Goal: Task Accomplishment & Management: Manage account settings

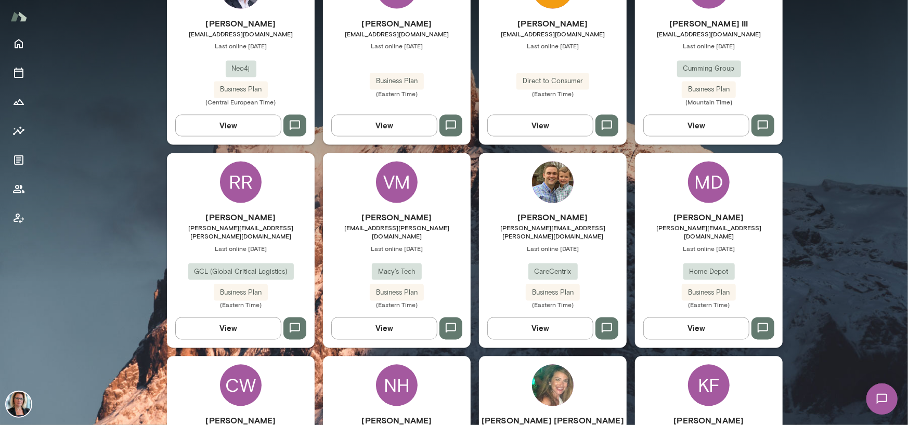
scroll to position [1248, 0]
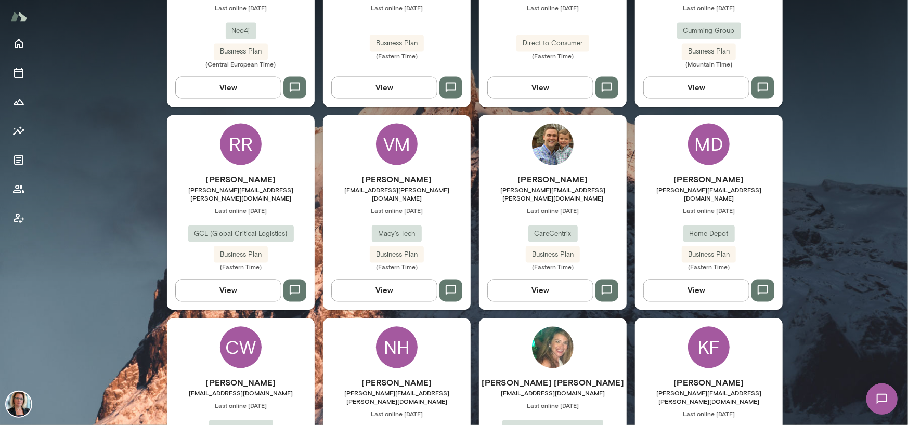
click at [387, 327] on div "NH" at bounding box center [397, 348] width 42 height 42
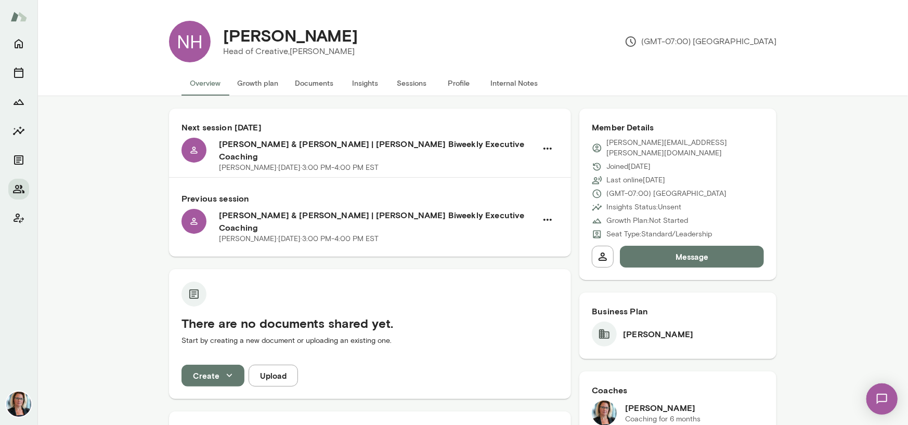
click at [400, 86] on button "Sessions" at bounding box center [412, 83] width 47 height 25
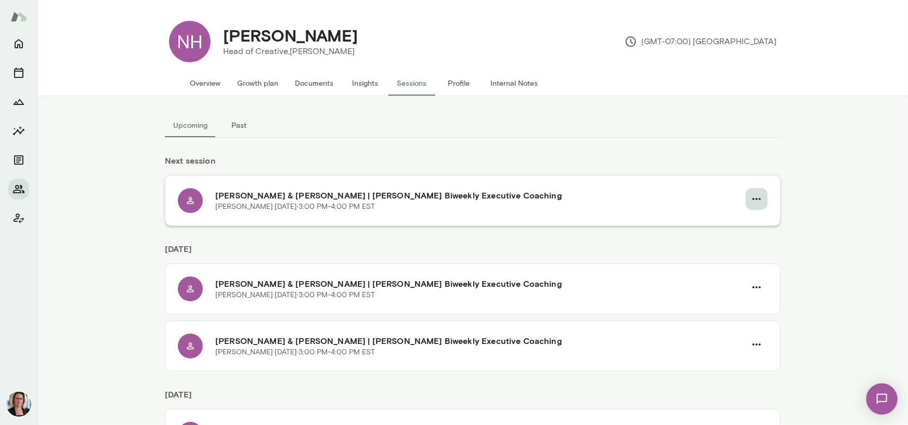
click at [756, 196] on icon "button" at bounding box center [757, 199] width 12 height 12
click at [720, 243] on span "Cancel" at bounding box center [734, 242] width 45 height 12
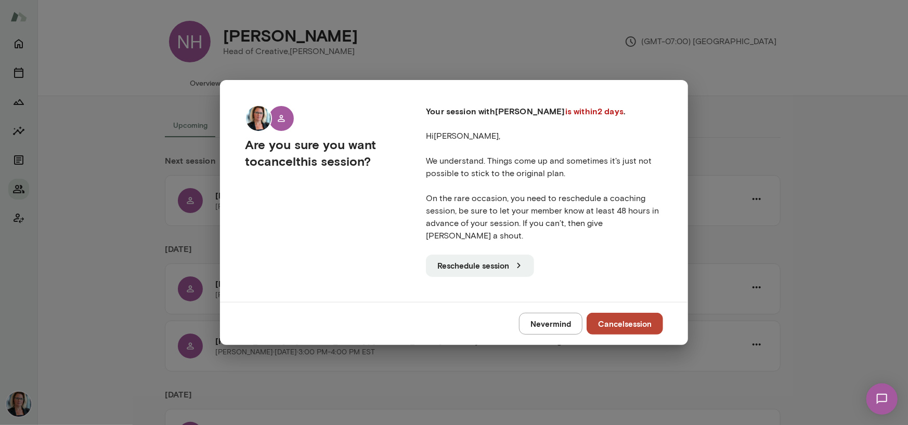
click at [613, 318] on button "Cancel session" at bounding box center [625, 324] width 76 height 22
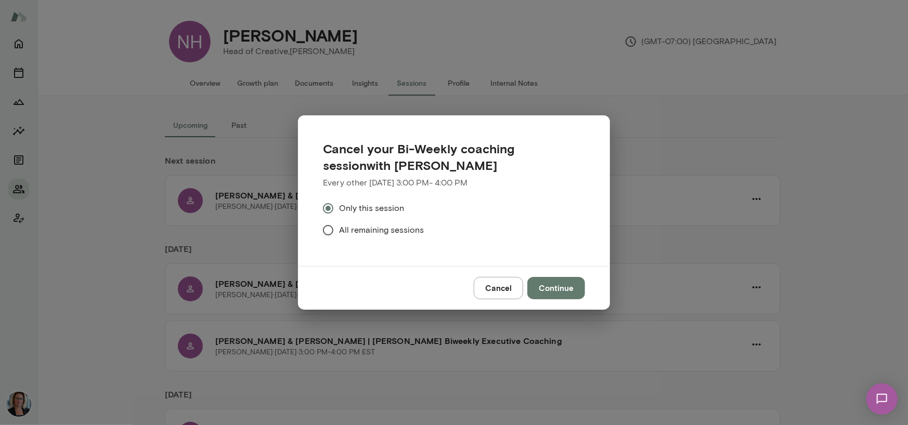
click at [566, 290] on button "Continue" at bounding box center [556, 288] width 58 height 22
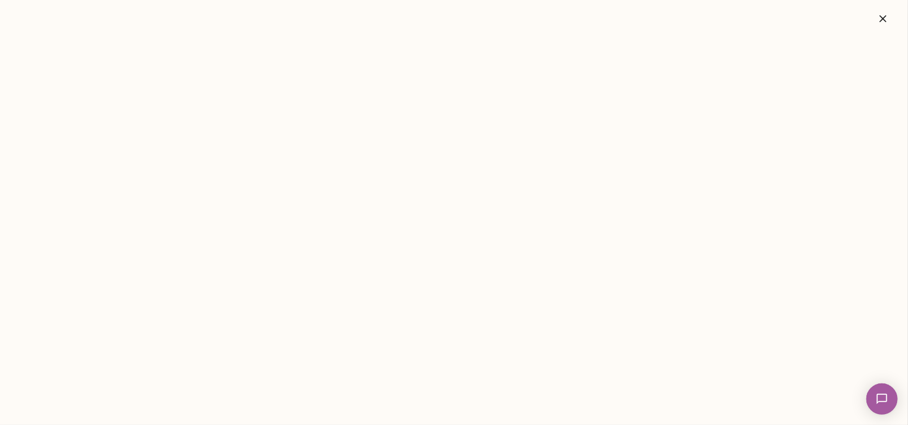
click at [883, 15] on icon "button" at bounding box center [883, 18] width 12 height 12
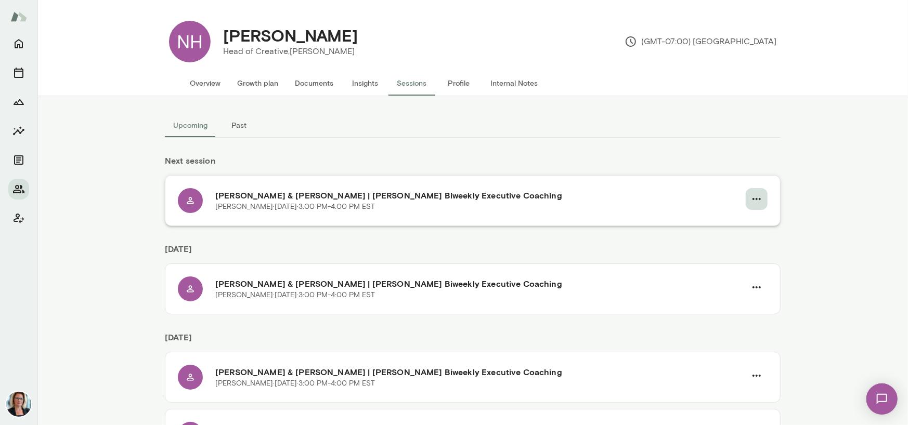
click at [757, 199] on icon "button" at bounding box center [757, 199] width 12 height 12
click at [720, 228] on span "Reschedule" at bounding box center [734, 223] width 45 height 12
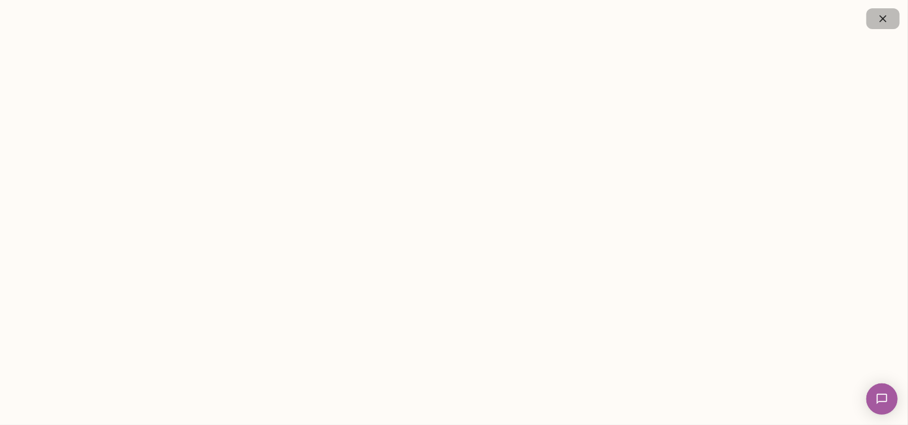
click at [880, 21] on icon "button" at bounding box center [883, 18] width 7 height 7
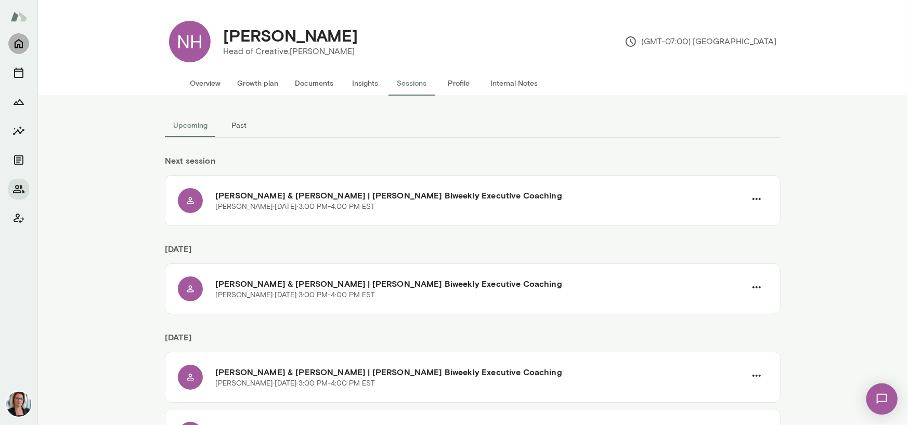
click at [21, 48] on icon "Home" at bounding box center [19, 44] width 8 height 9
